Goal: Book appointment/travel/reservation

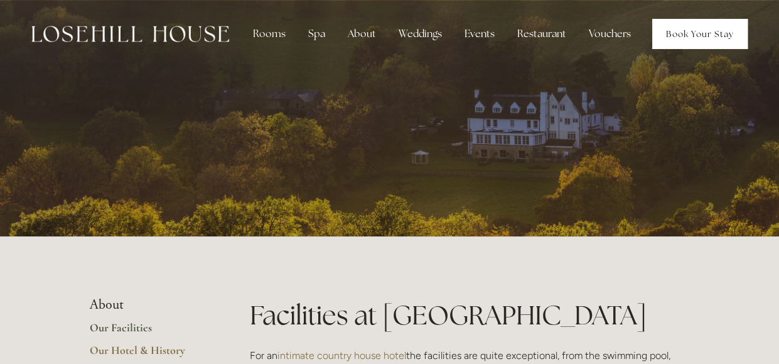
click at [688, 37] on link "Book Your Stay" at bounding box center [699, 34] width 95 height 30
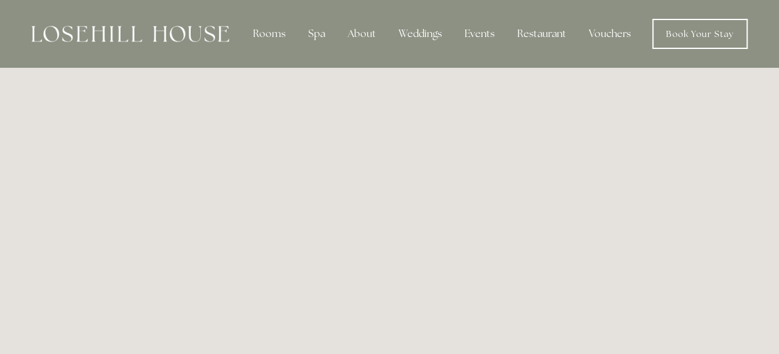
click at [160, 46] on div at bounding box center [130, 34] width 198 height 30
click at [160, 41] on img at bounding box center [130, 34] width 198 height 16
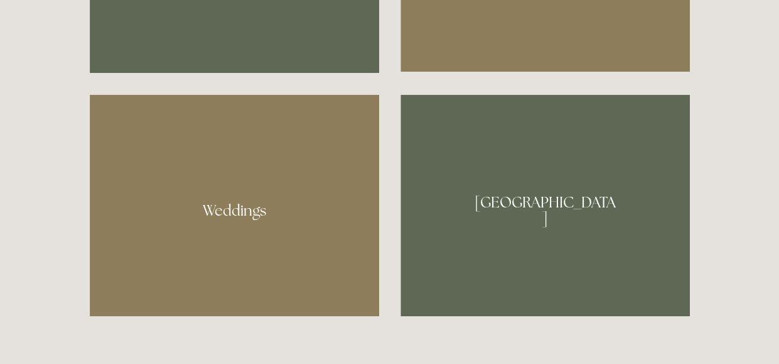
scroll to position [942, 0]
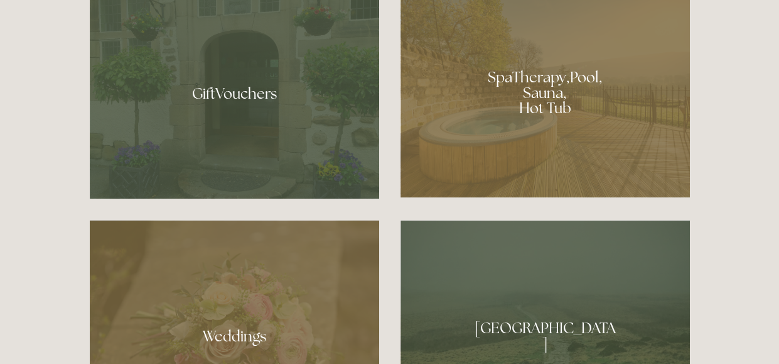
click at [519, 138] on div at bounding box center [546, 88] width 290 height 218
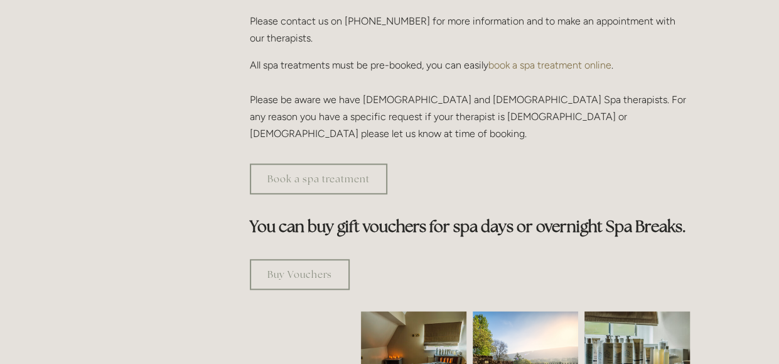
scroll to position [440, 0]
